Goal: Task Accomplishment & Management: Use online tool/utility

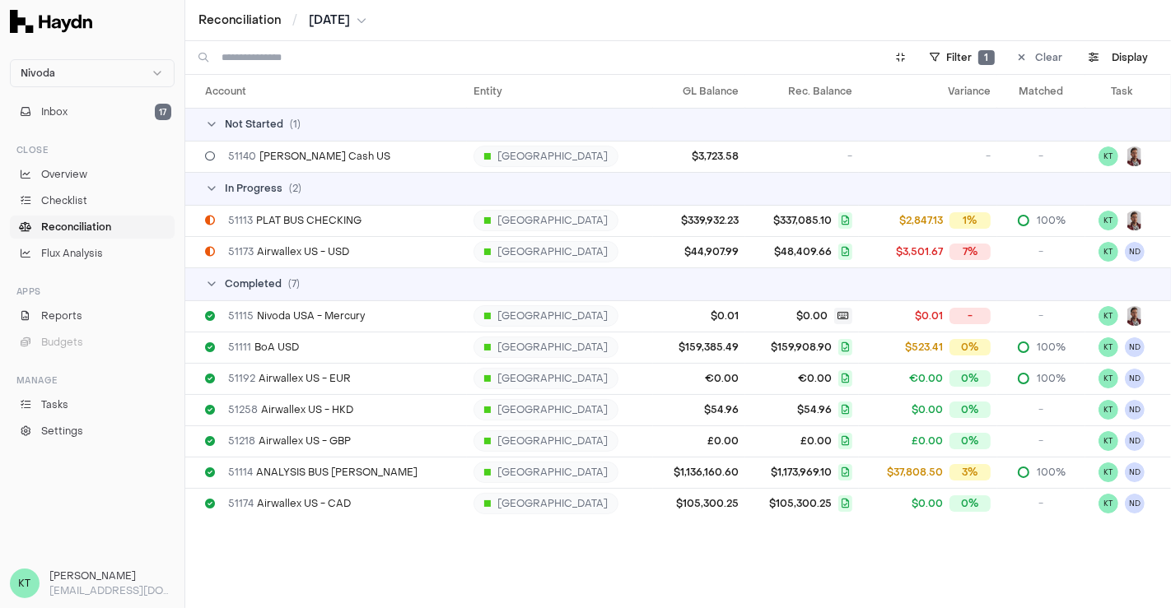
click at [324, 16] on span "[DATE]" at bounding box center [329, 20] width 41 height 16
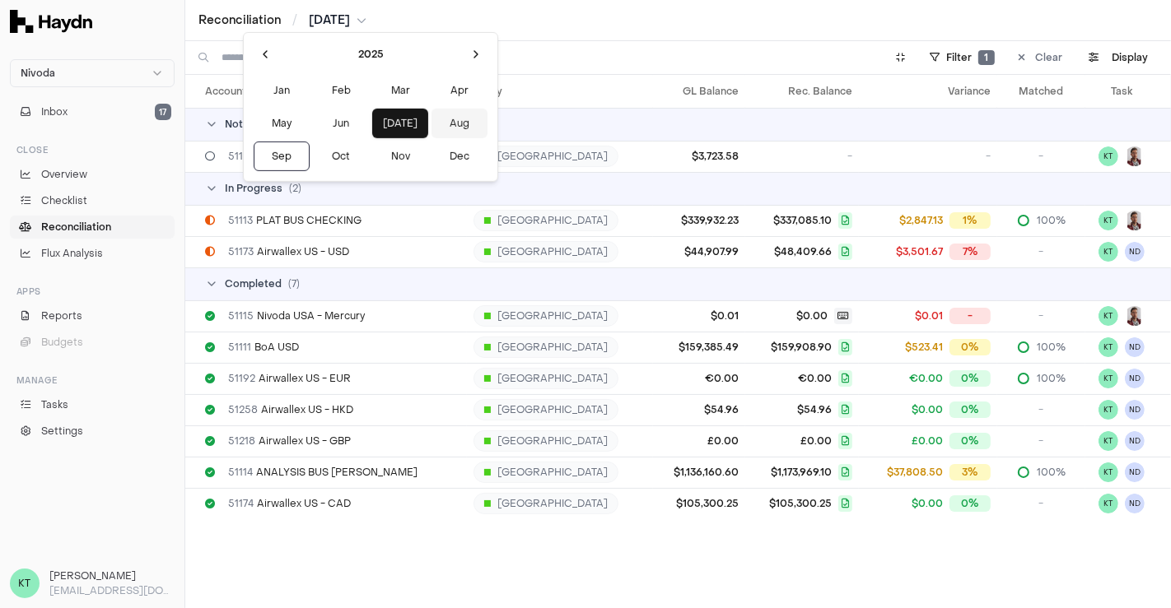
click at [431, 123] on button "Aug" at bounding box center [459, 124] width 56 height 30
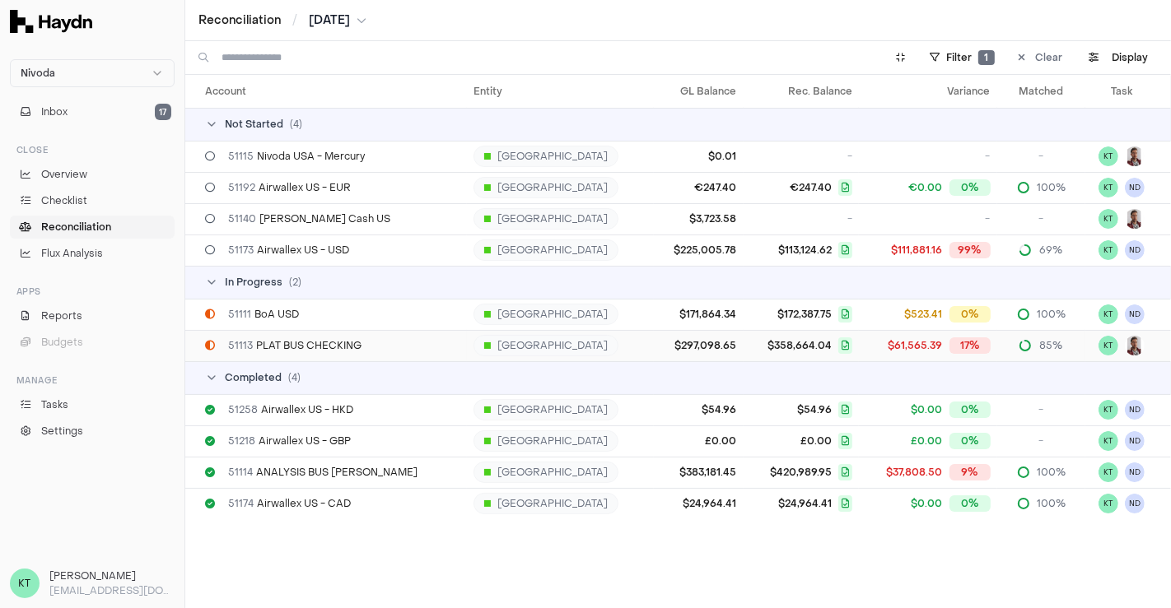
click at [767, 344] on span "$358,664.04" at bounding box center [799, 345] width 64 height 13
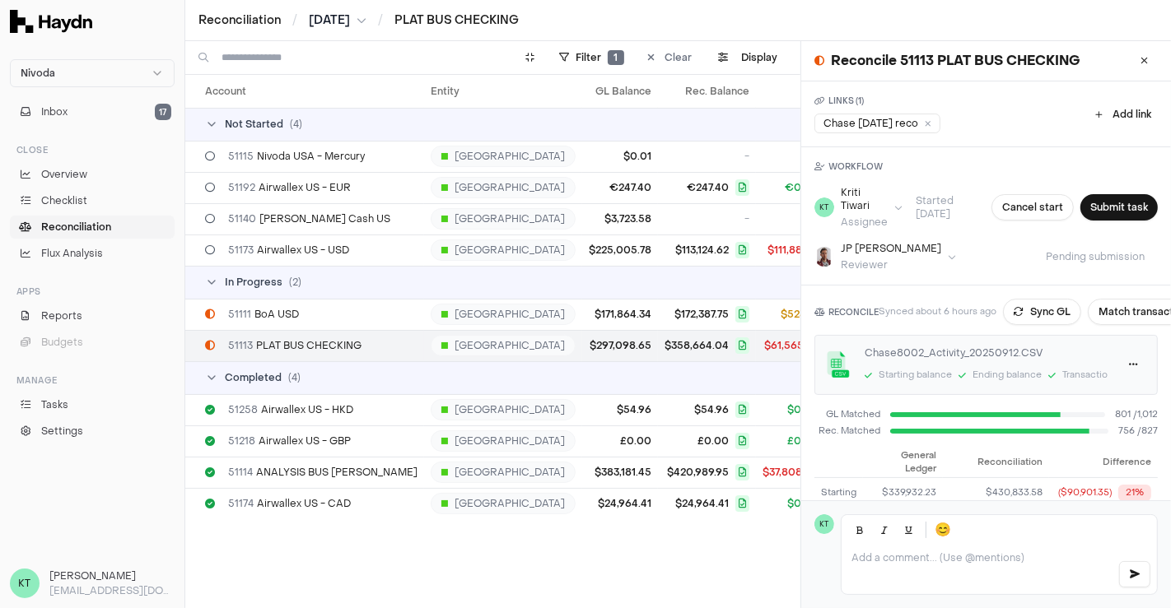
scroll to position [143, 0]
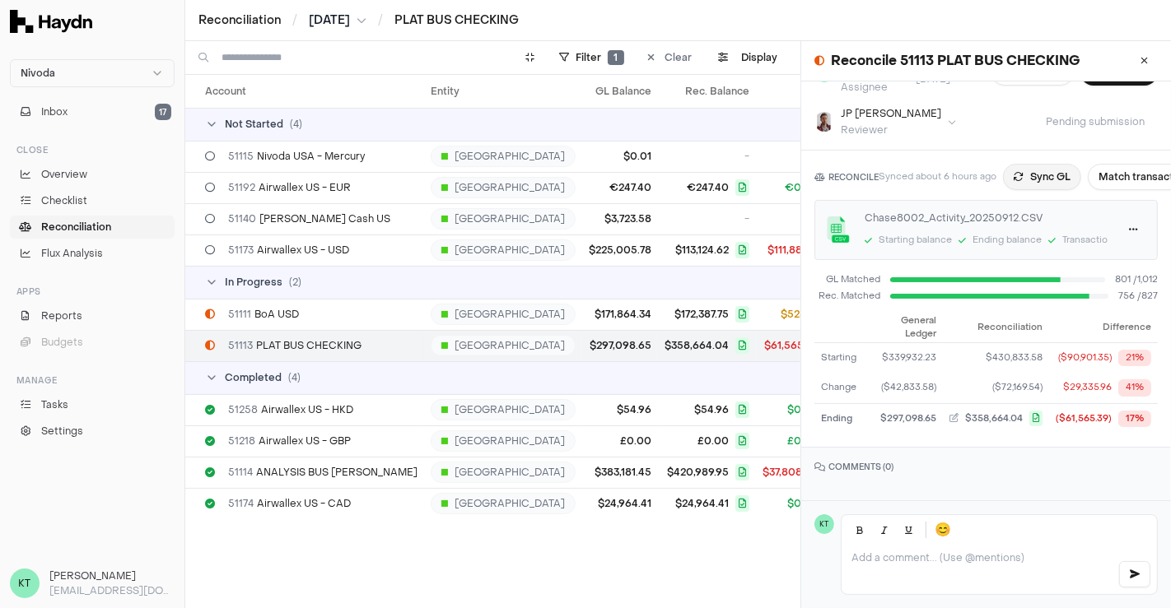
click at [1031, 164] on button "Sync GL" at bounding box center [1042, 177] width 78 height 26
click at [1130, 164] on button "Match transactions" at bounding box center [1165, 177] width 117 height 26
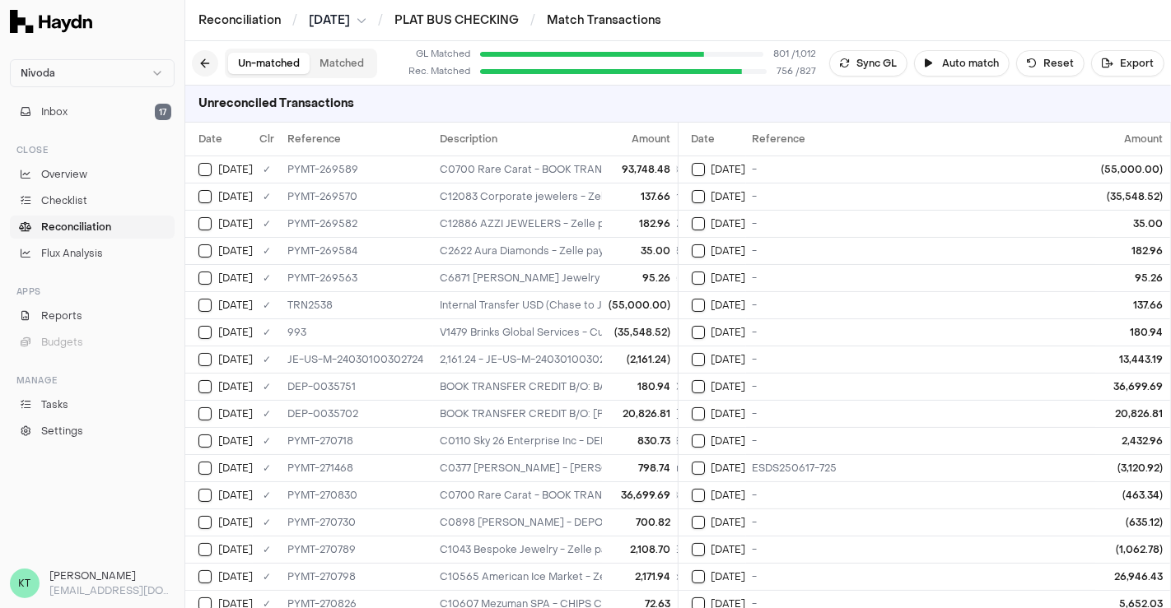
click at [207, 63] on button at bounding box center [205, 63] width 26 height 26
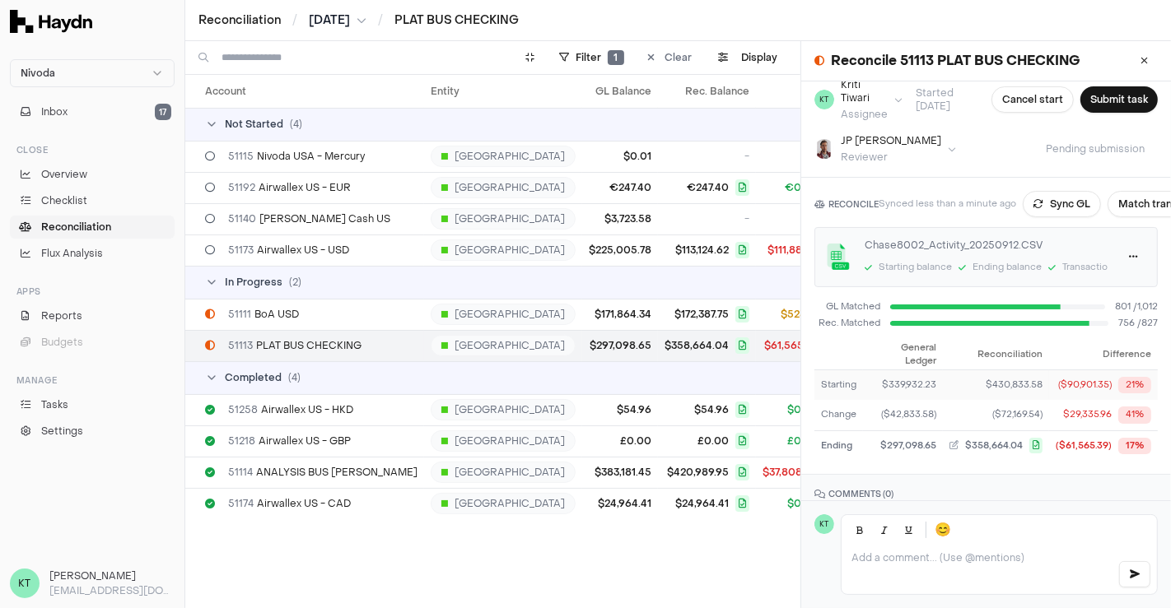
scroll to position [93, 0]
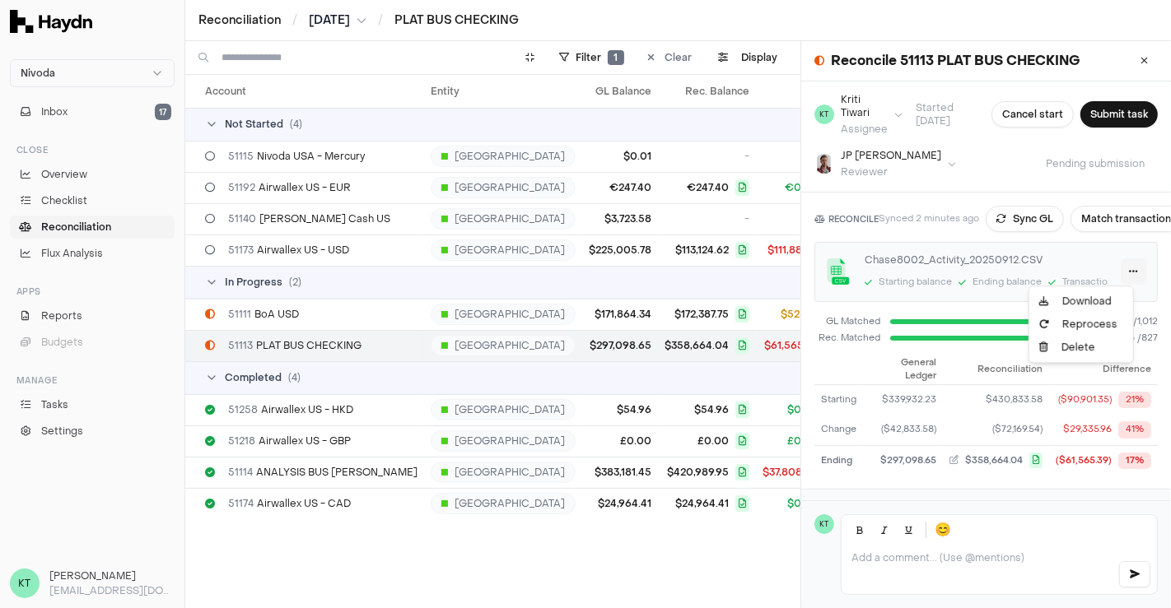
click at [1116, 272] on html "Nivoda Inbox 17 Close Overview Checklist Reconciliation Flux Analysis Apps Repo…" at bounding box center [585, 304] width 1171 height 608
click at [1088, 350] on div "Delete" at bounding box center [1080, 347] width 97 height 23
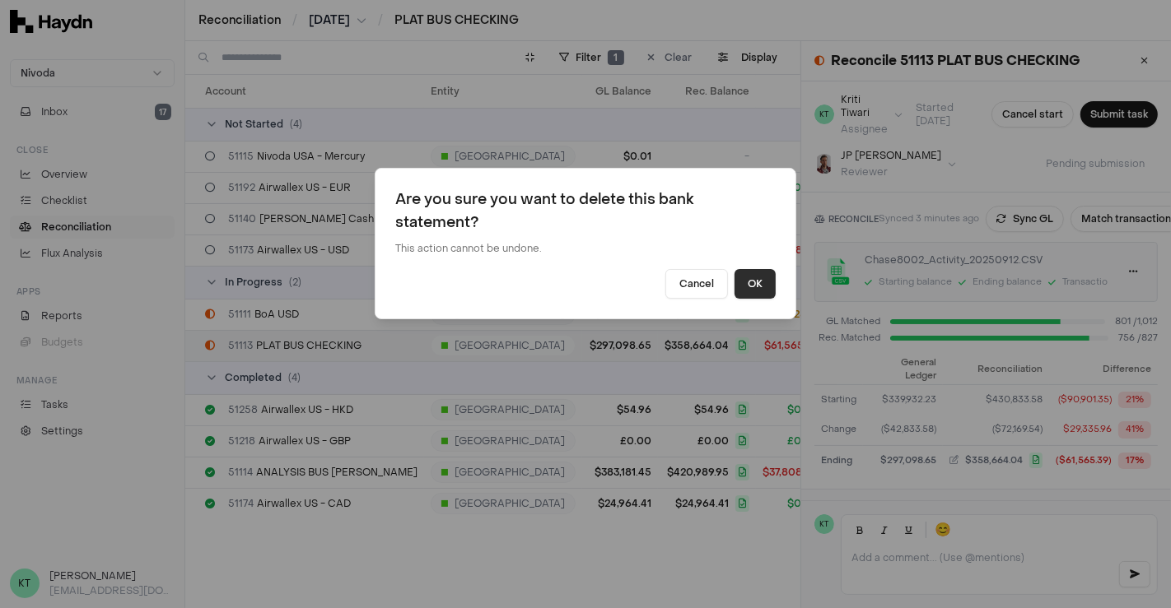
click at [764, 289] on button "OK" at bounding box center [754, 284] width 41 height 30
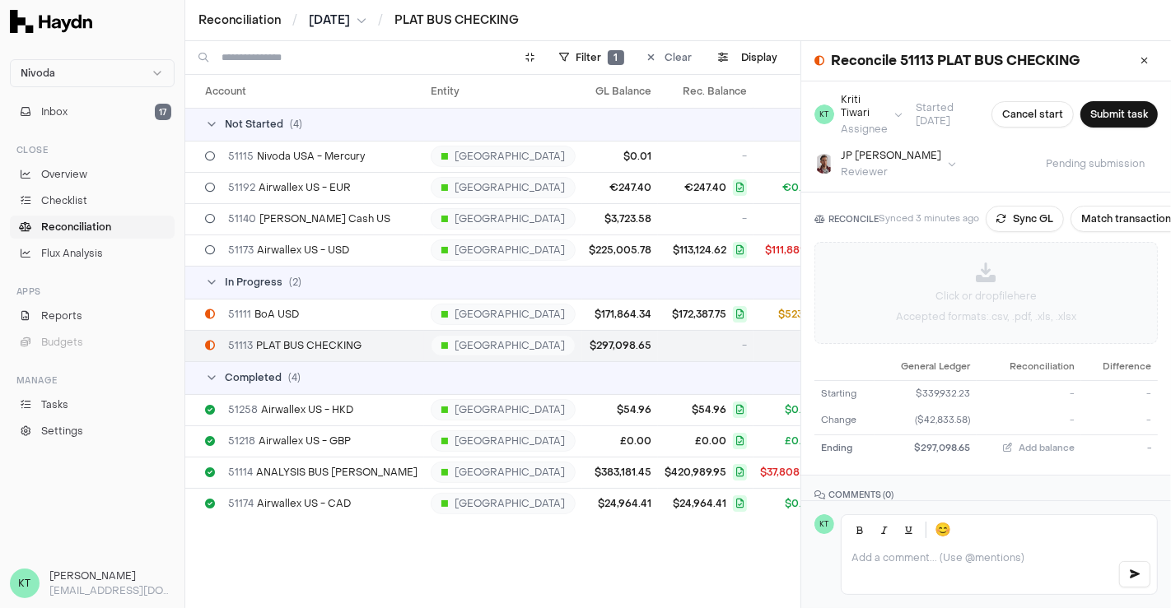
click at [993, 289] on p "Click or drop file here" at bounding box center [985, 296] width 101 height 15
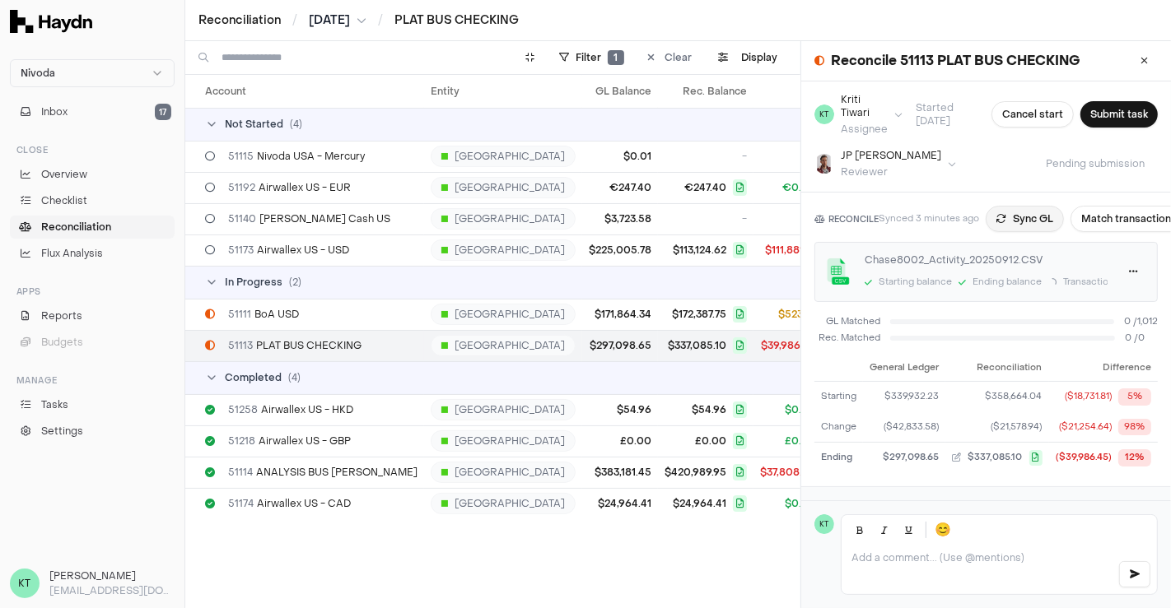
click at [1011, 220] on button "Sync GL" at bounding box center [1025, 219] width 78 height 26
click at [350, 16] on span "[DATE]" at bounding box center [329, 20] width 41 height 16
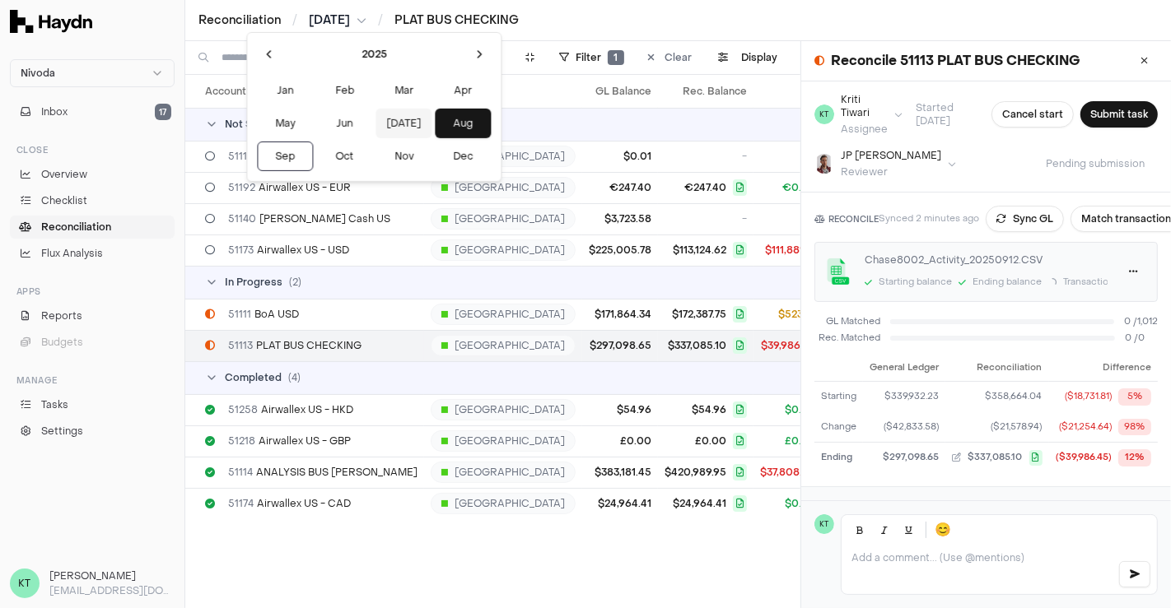
click at [375, 122] on button "[DATE]" at bounding box center [403, 124] width 56 height 30
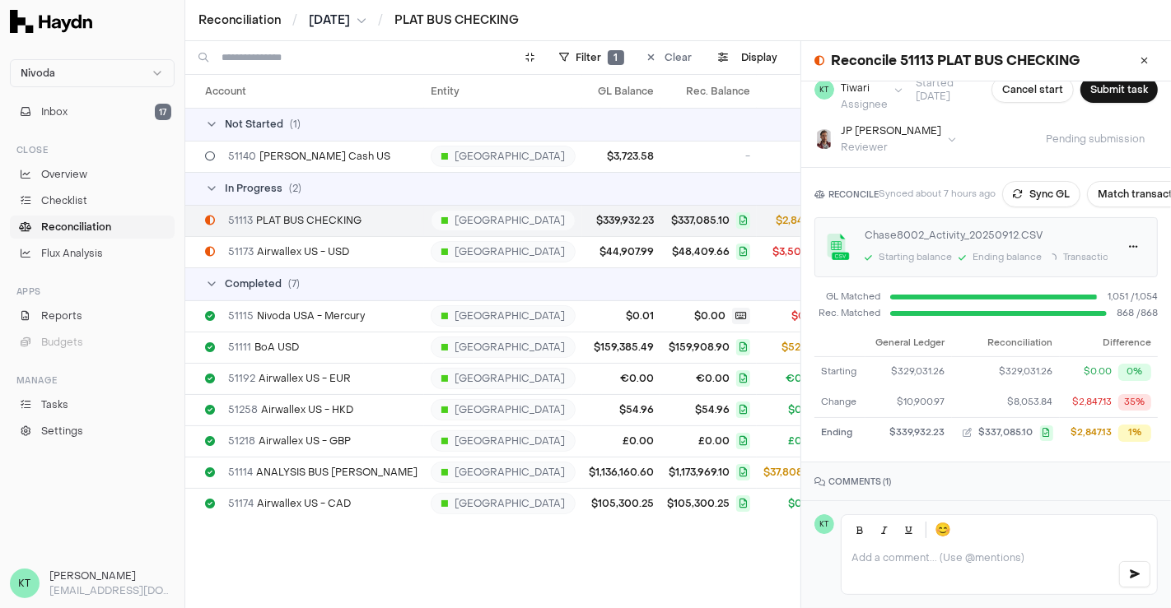
scroll to position [119, 0]
click at [364, 248] on div "51173 Airwallex US - USD" at bounding box center [311, 251] width 212 height 13
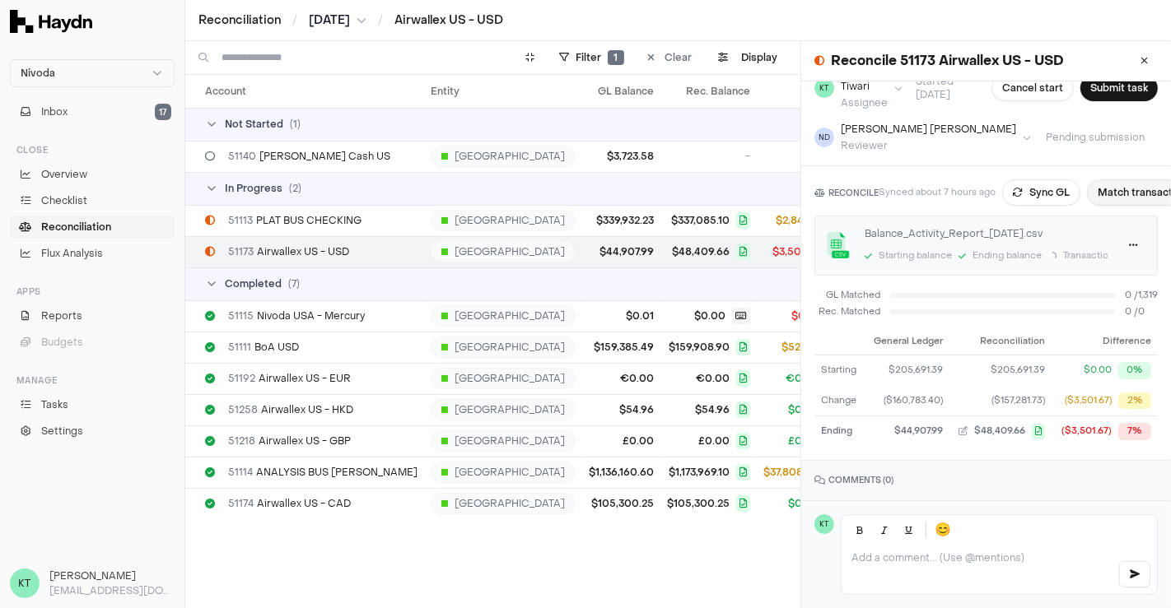
click at [1130, 192] on button "Match transactions" at bounding box center [1145, 192] width 117 height 26
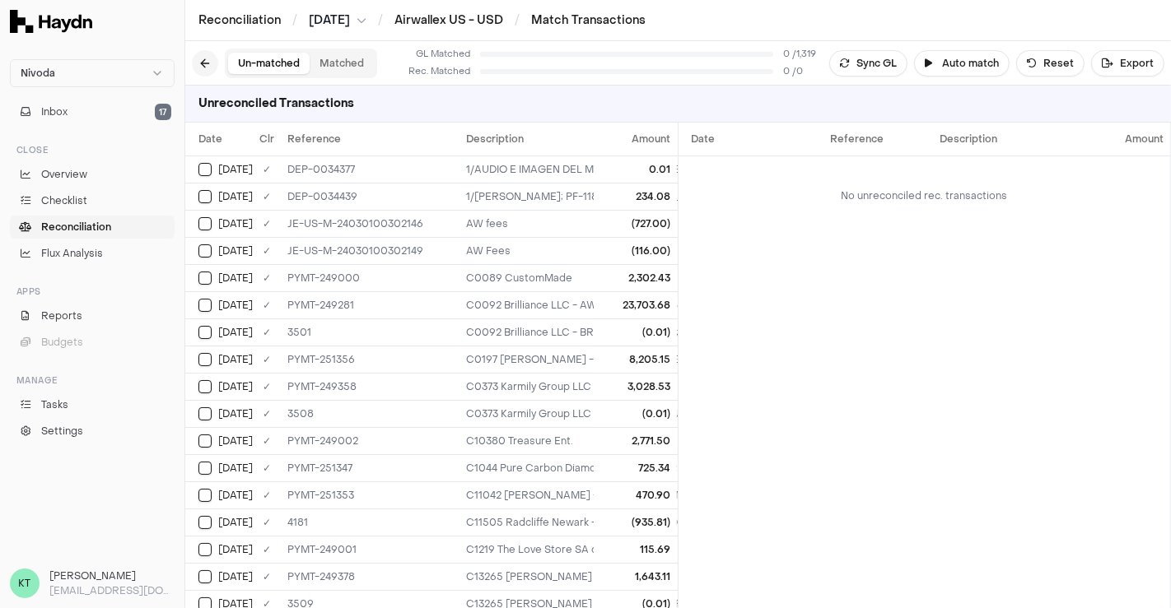
click at [203, 65] on button at bounding box center [205, 63] width 26 height 26
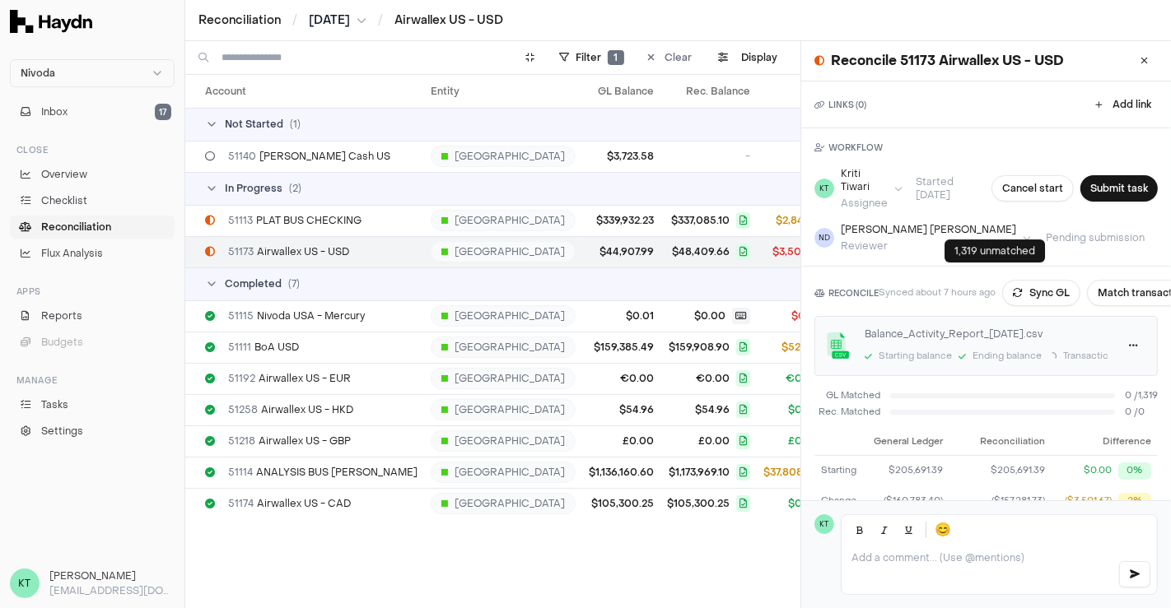
scroll to position [125, 0]
